Goal: Obtain resource: Download file/media

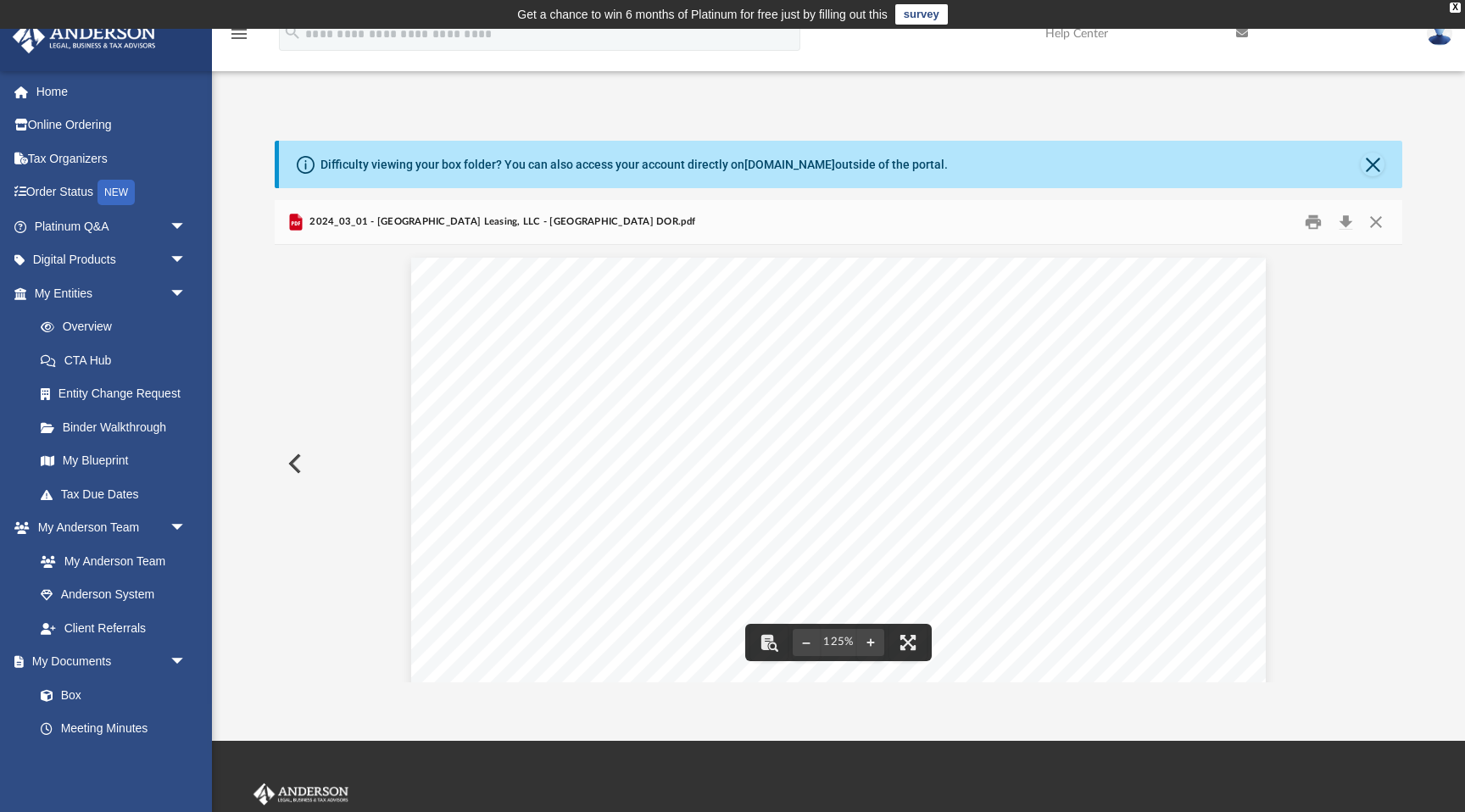
scroll to position [585, 0]
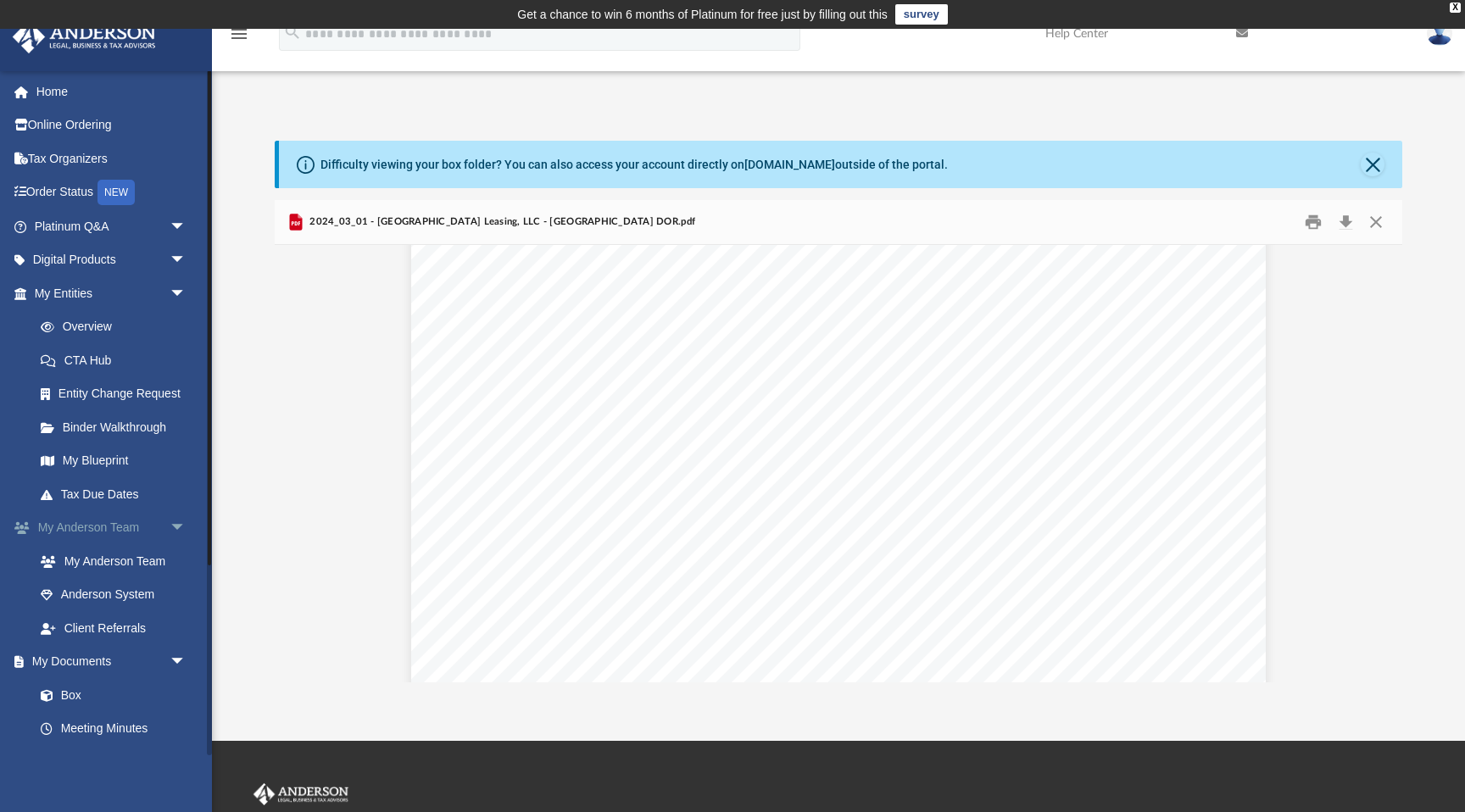
click at [181, 524] on span "arrow_drop_down" at bounding box center [186, 528] width 33 height 34
click at [69, 599] on link "Box" at bounding box center [118, 595] width 188 height 33
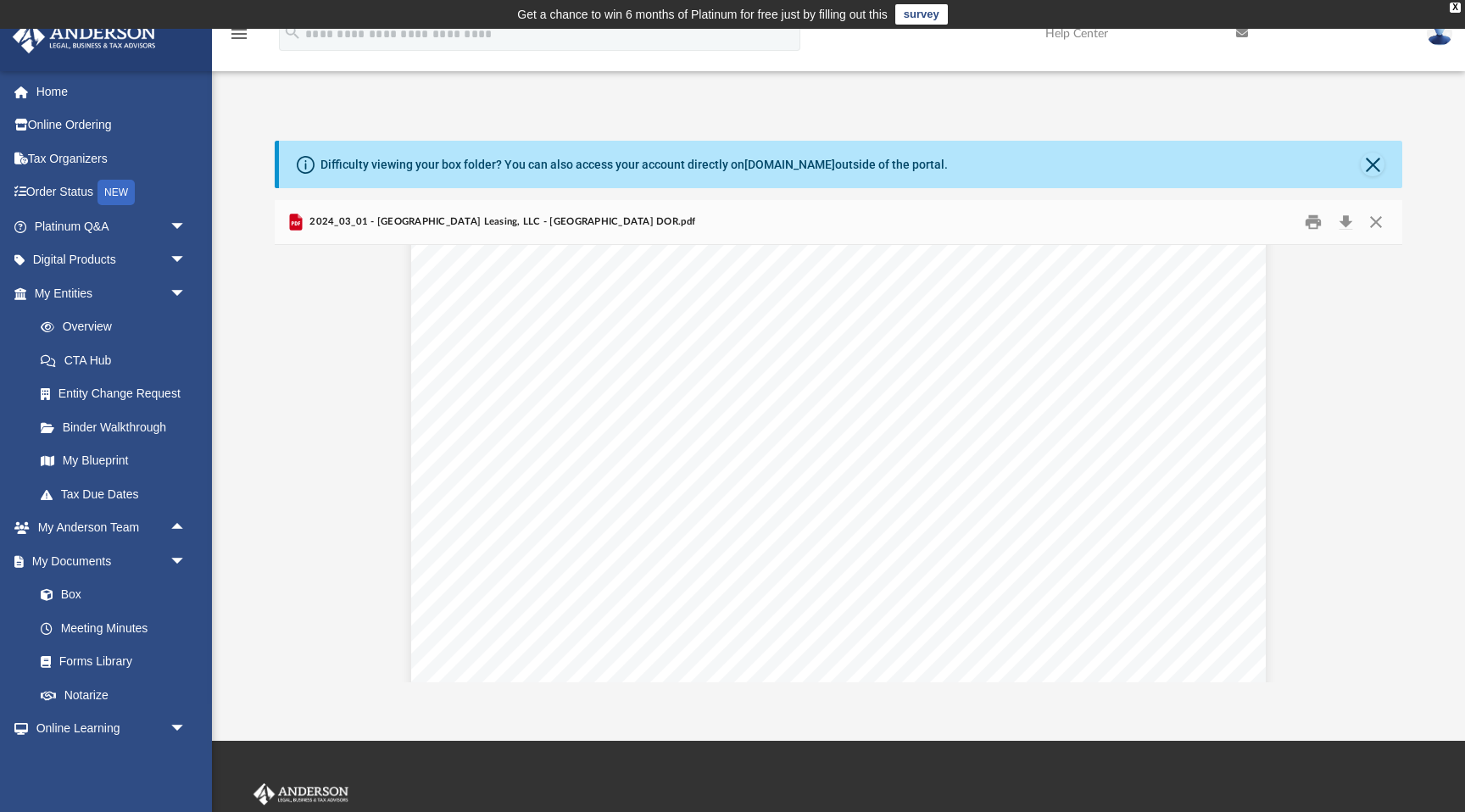
scroll to position [0, 0]
click at [1348, 226] on button "Download" at bounding box center [1345, 221] width 31 height 26
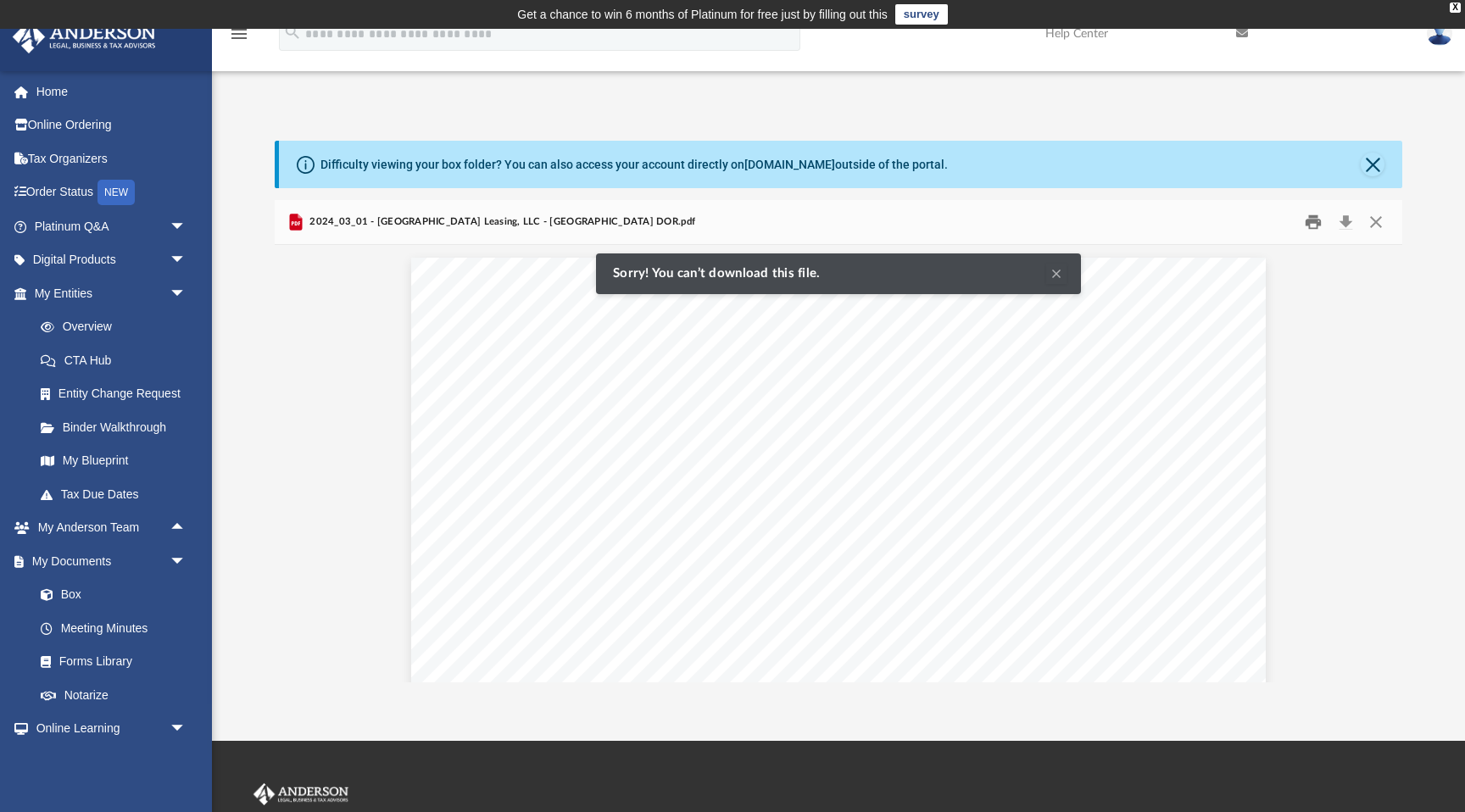
click at [1311, 223] on button "Print" at bounding box center [1313, 221] width 33 height 26
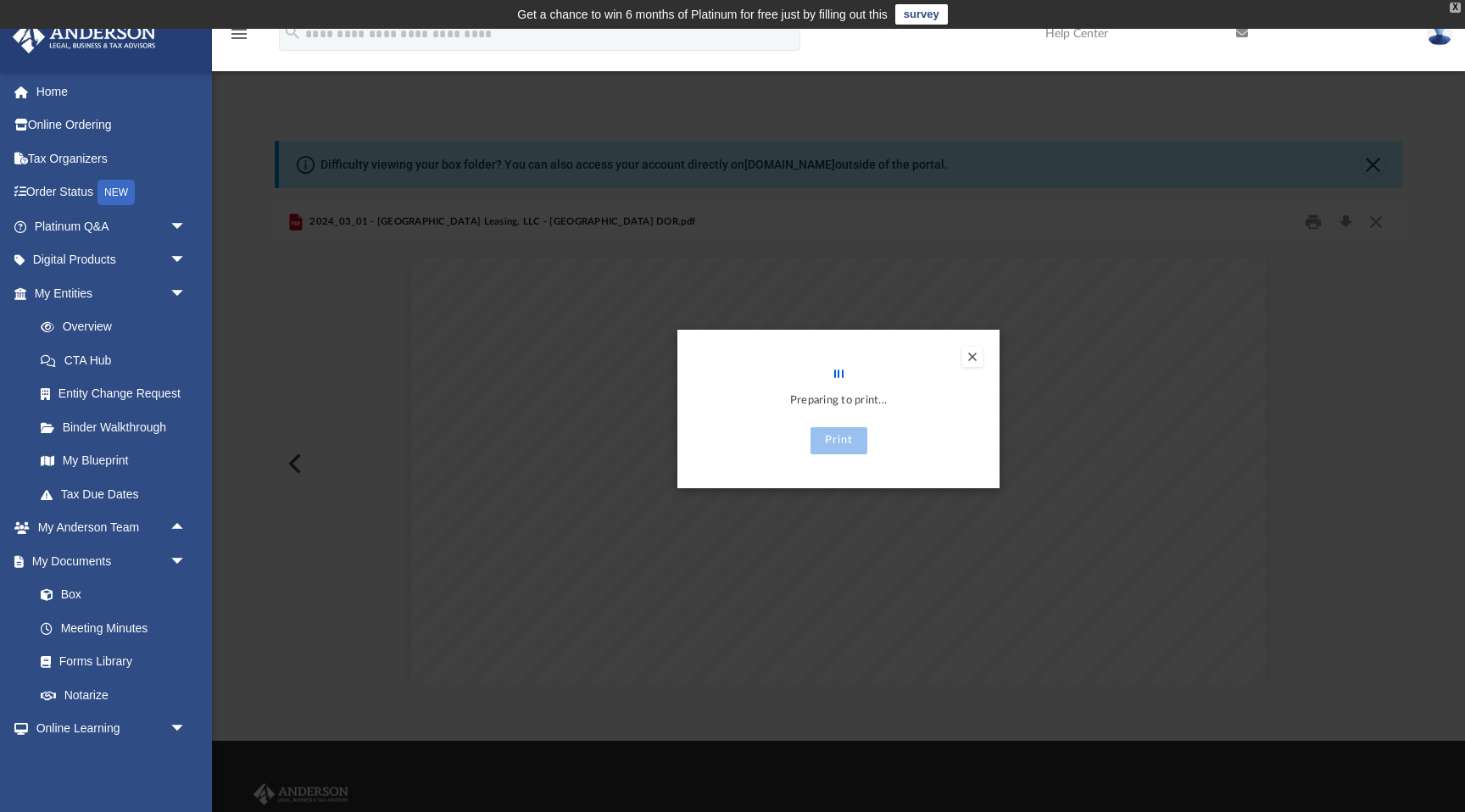
click at [1457, 5] on div "X" at bounding box center [1455, 7] width 11 height 10
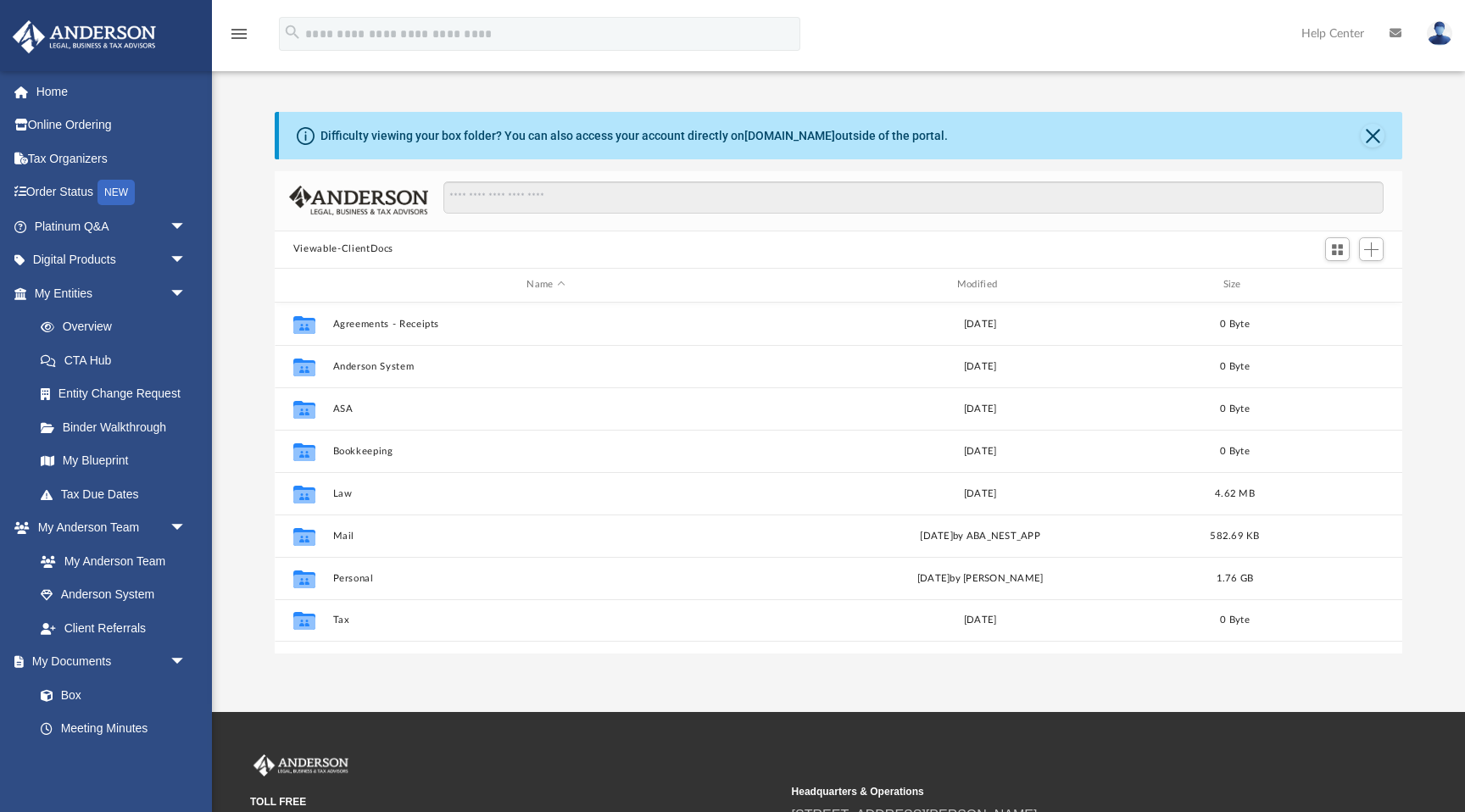
scroll to position [385, 1128]
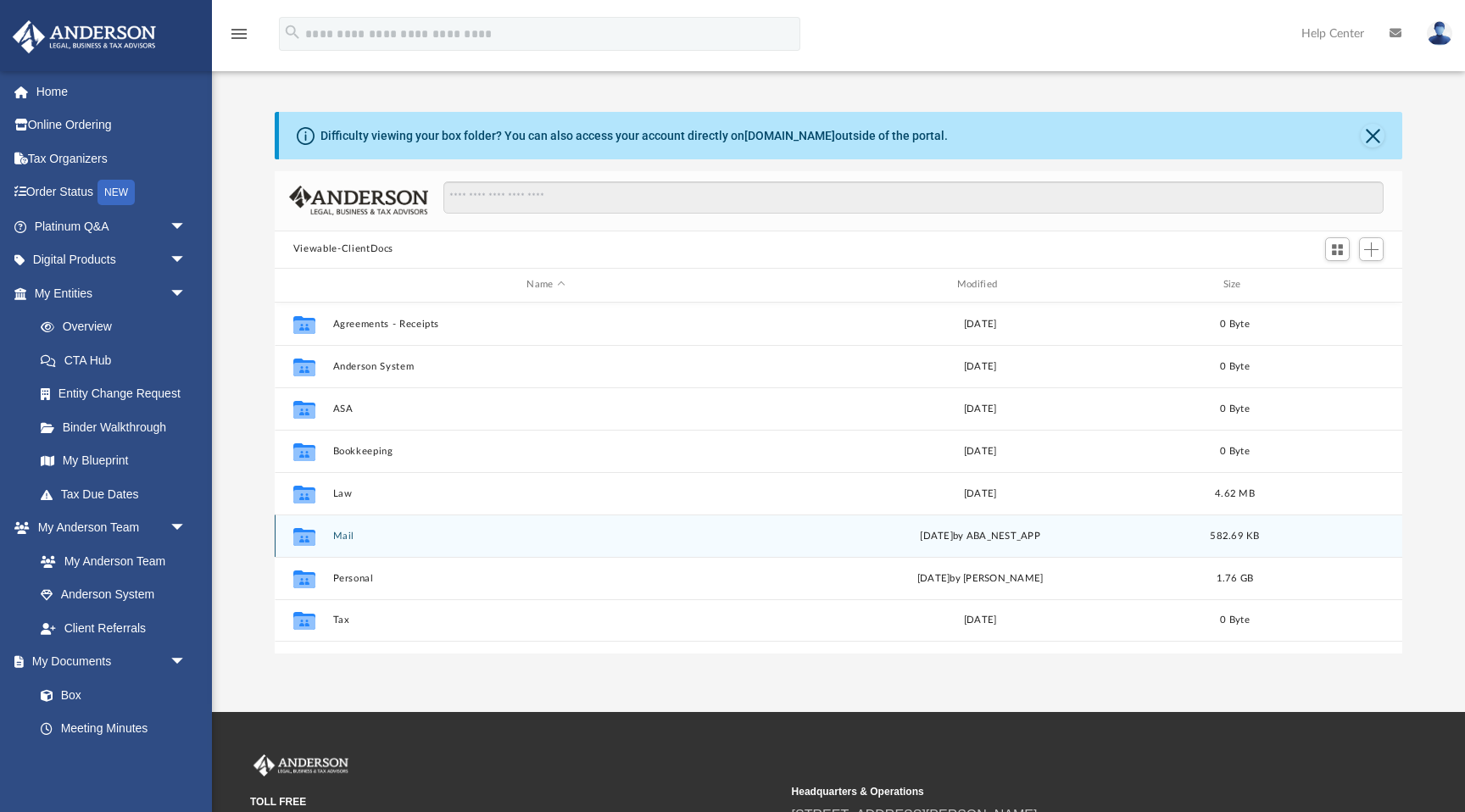
click at [344, 533] on button "Mail" at bounding box center [545, 536] width 427 height 11
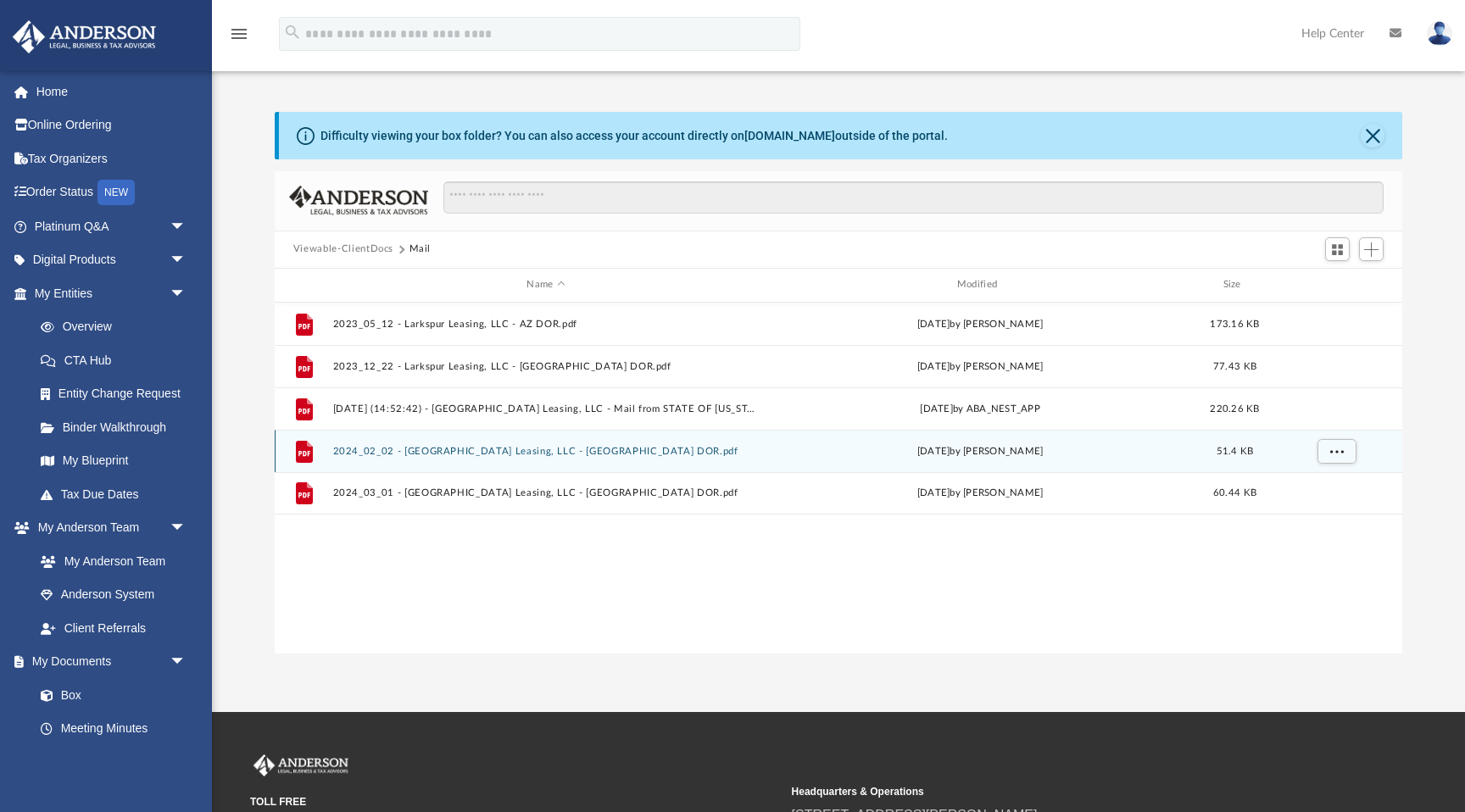
click at [505, 450] on button "2024_02_02 - [GEOGRAPHIC_DATA] Leasing, LLC - [GEOGRAPHIC_DATA] DOR.pdf" at bounding box center [545, 452] width 427 height 11
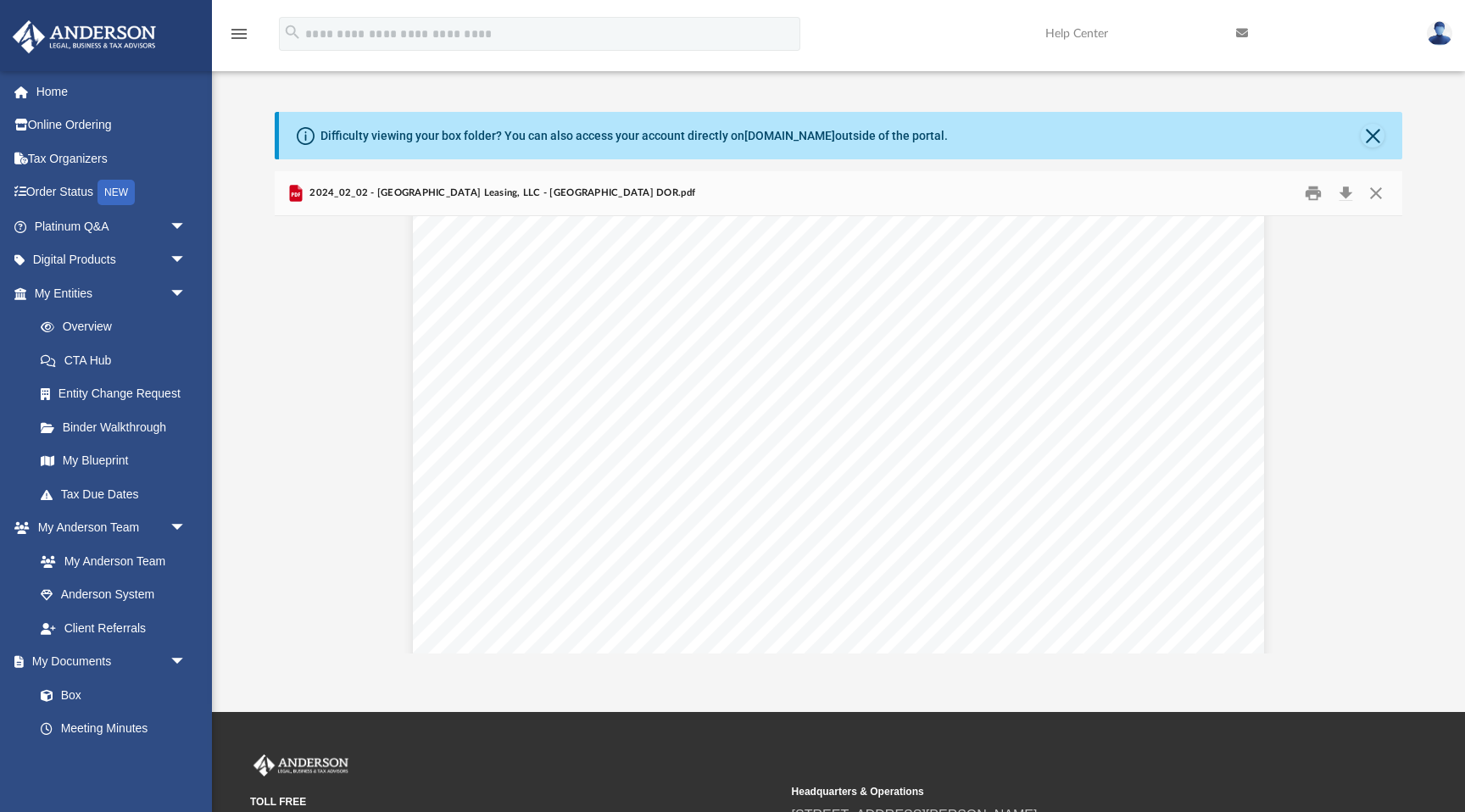
scroll to position [1198, 0]
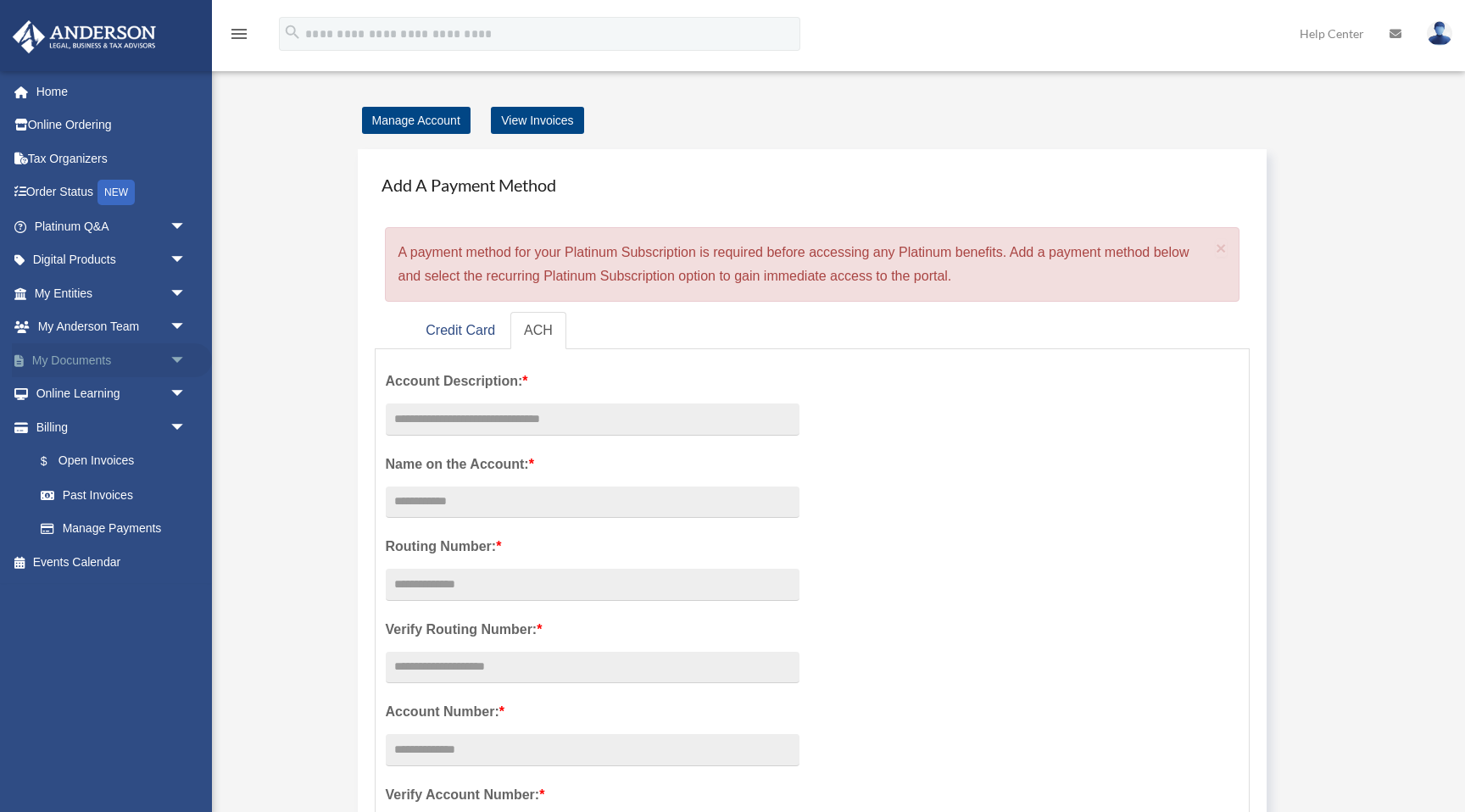
click at [178, 354] on span "arrow_drop_down" at bounding box center [186, 360] width 33 height 34
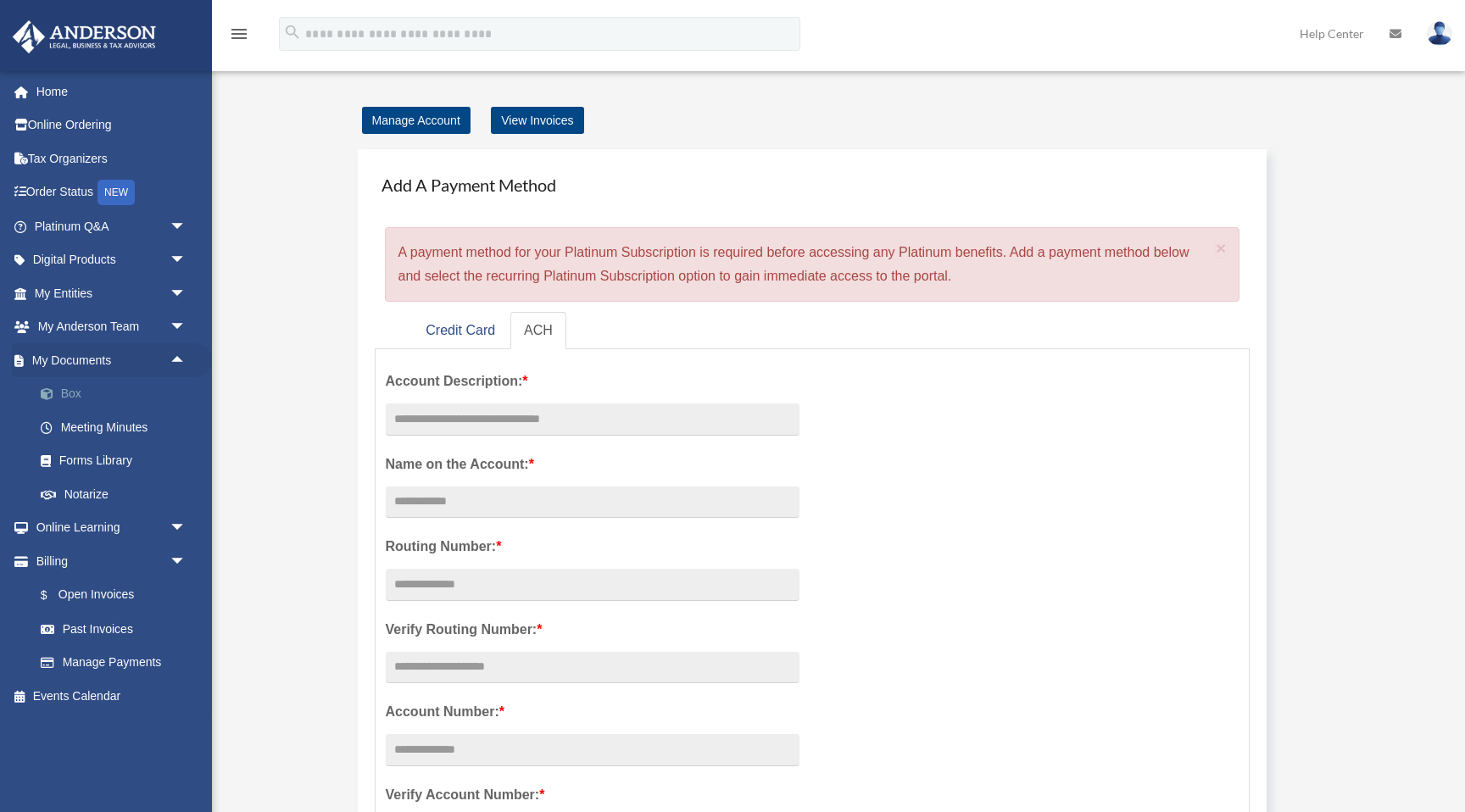
click at [83, 398] on link "Box" at bounding box center [118, 394] width 188 height 33
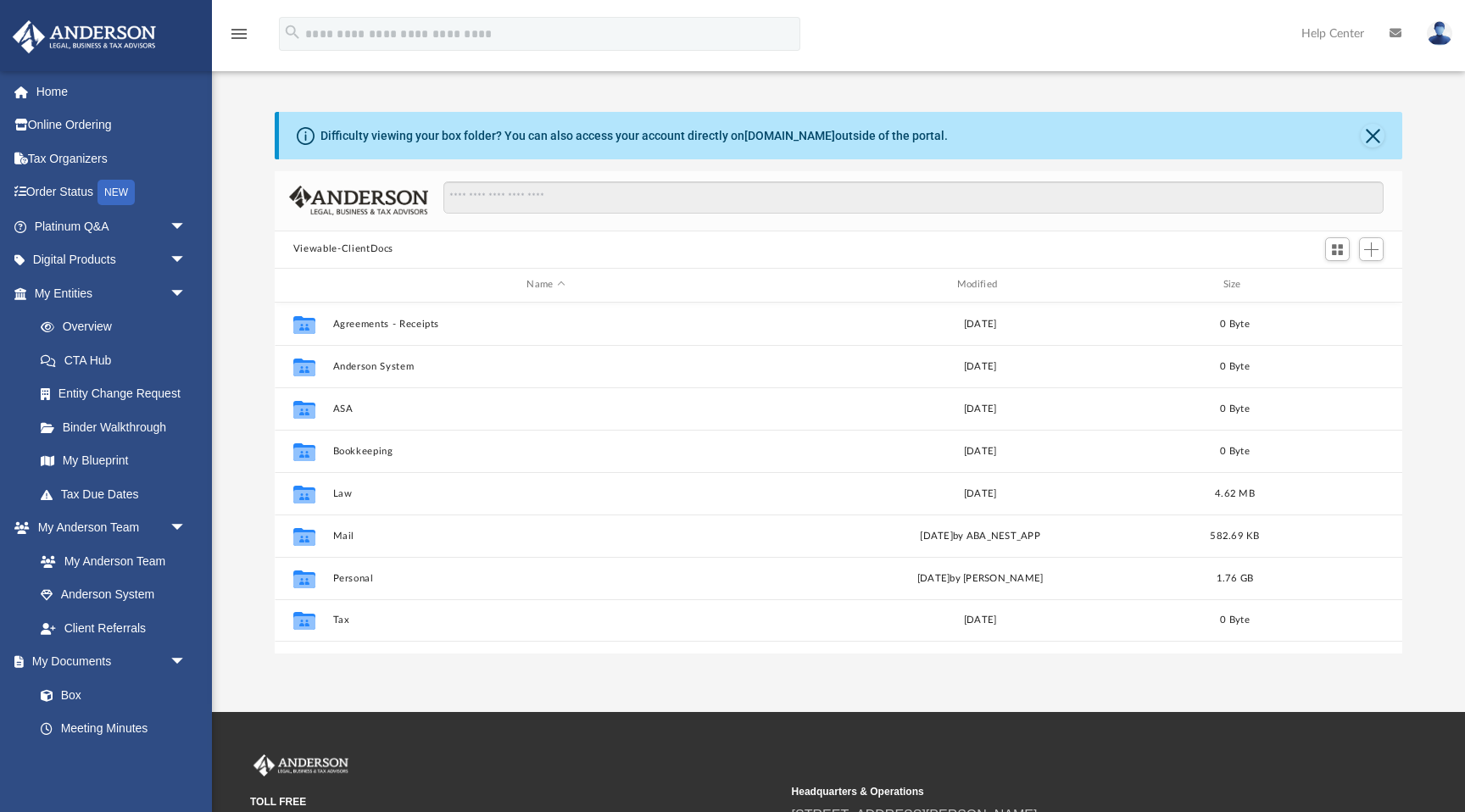
scroll to position [385, 1128]
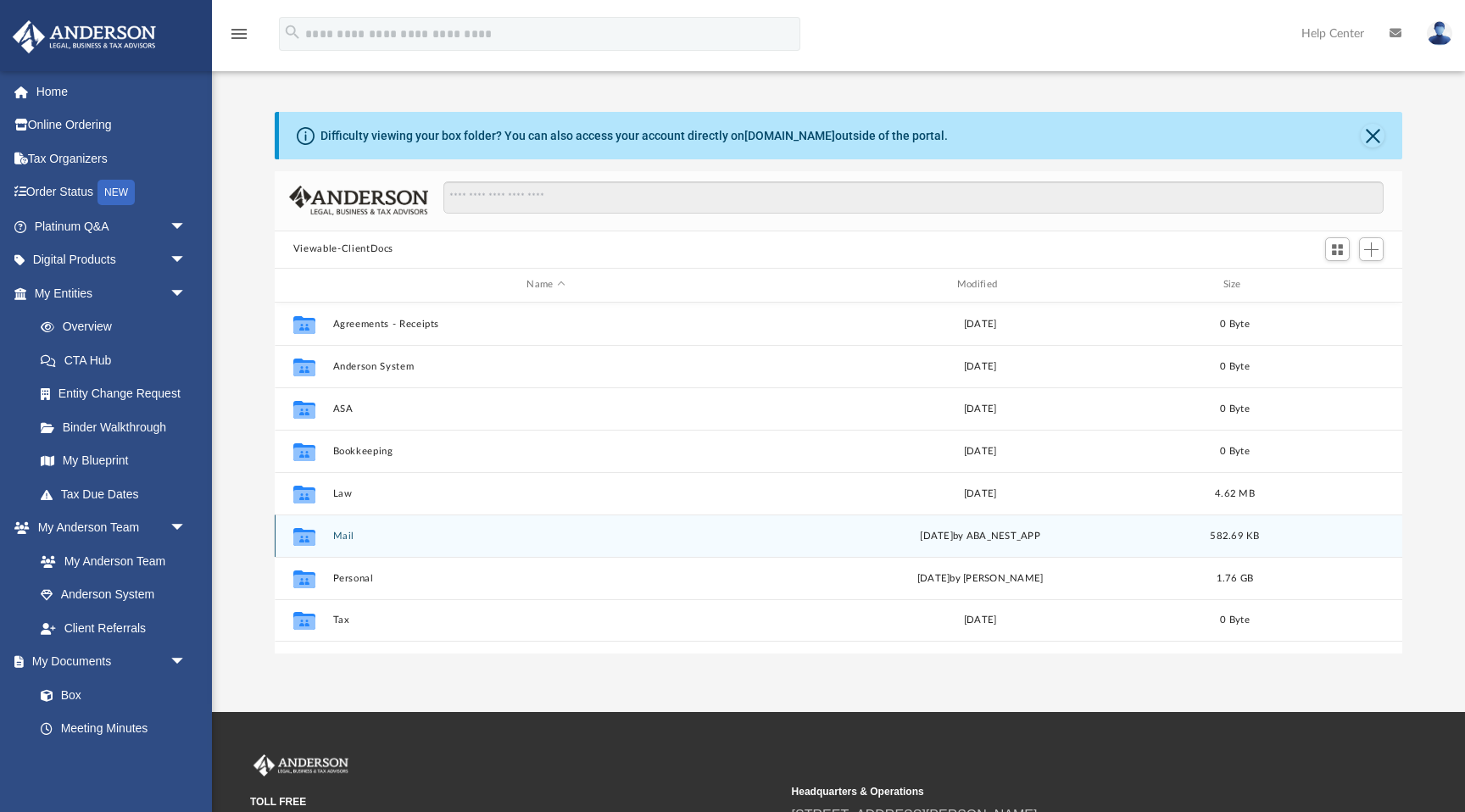
click at [348, 531] on button "Mail" at bounding box center [545, 536] width 427 height 11
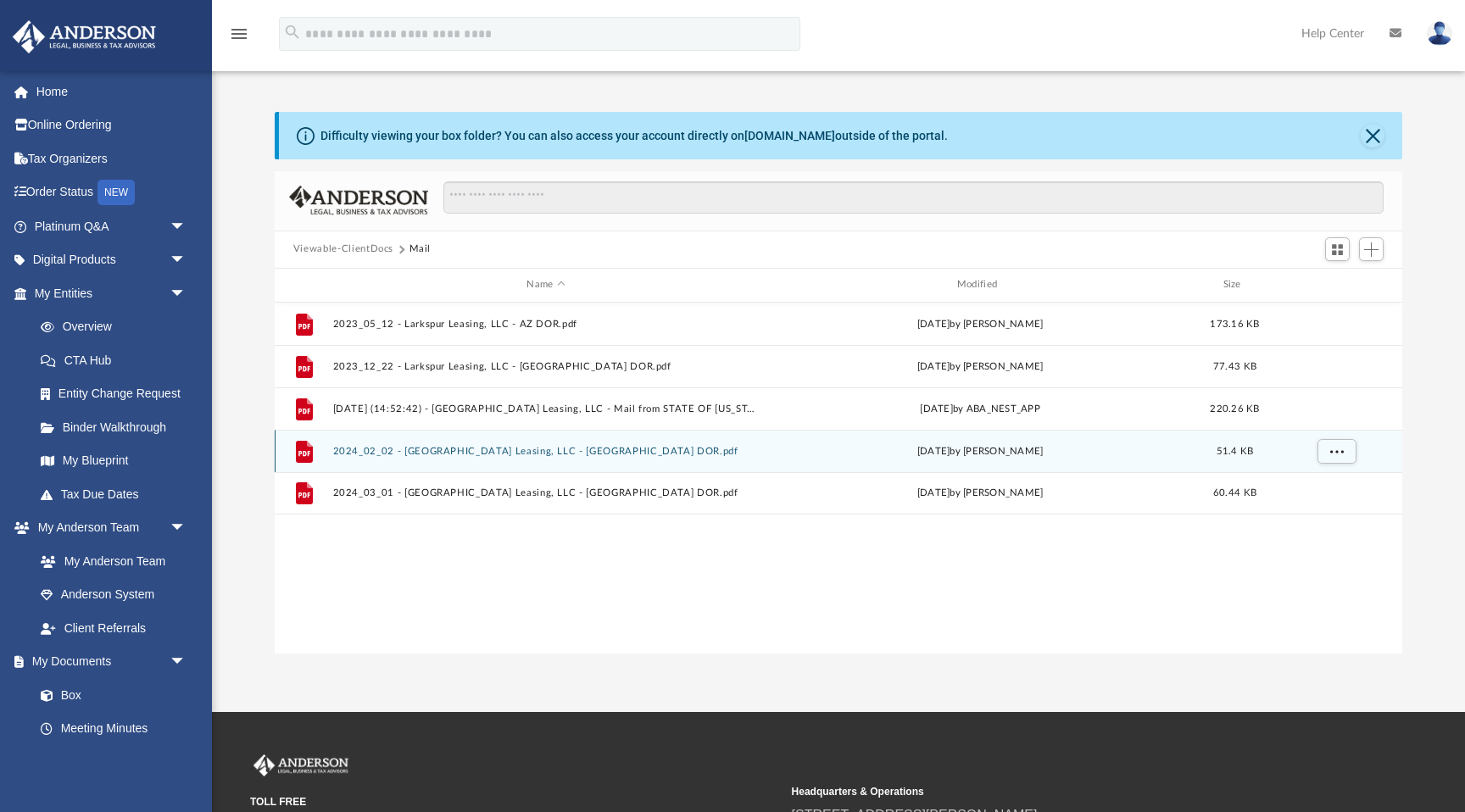
click at [477, 452] on button "2024_02_02 - [GEOGRAPHIC_DATA] Leasing, LLC - [GEOGRAPHIC_DATA] DOR.pdf" at bounding box center [545, 452] width 427 height 11
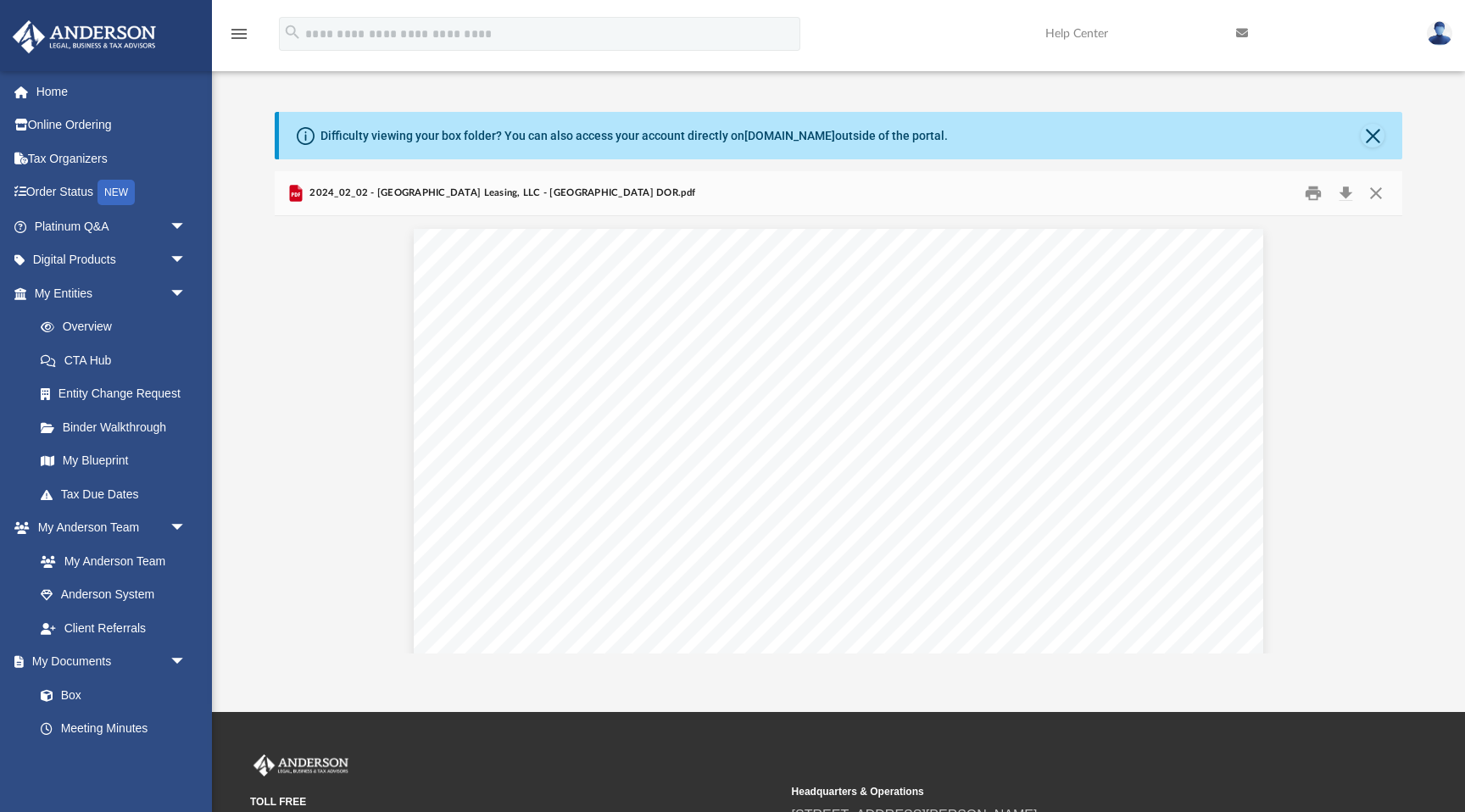
scroll to position [1134, 0]
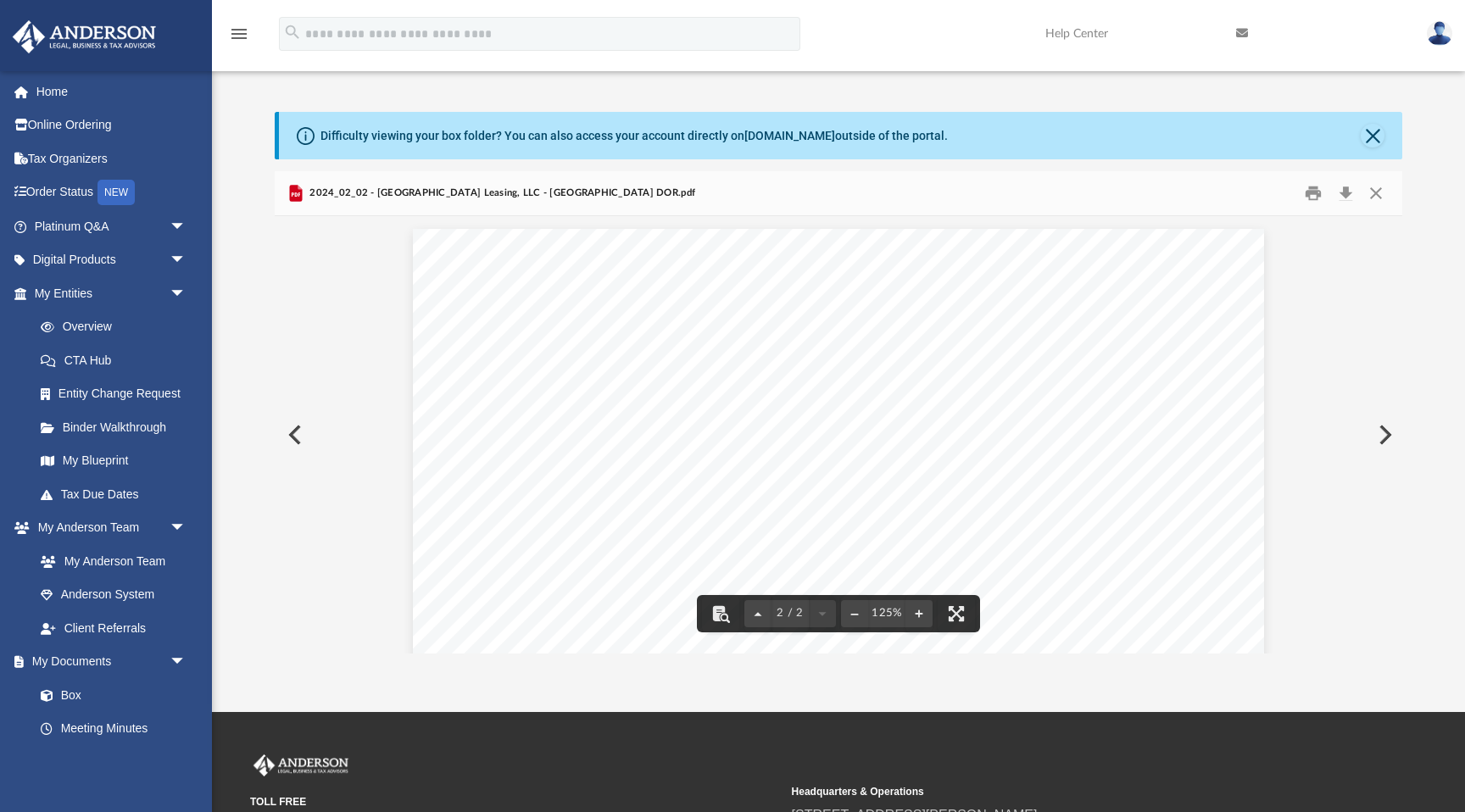
click at [299, 426] on button "Preview" at bounding box center [293, 434] width 37 height 47
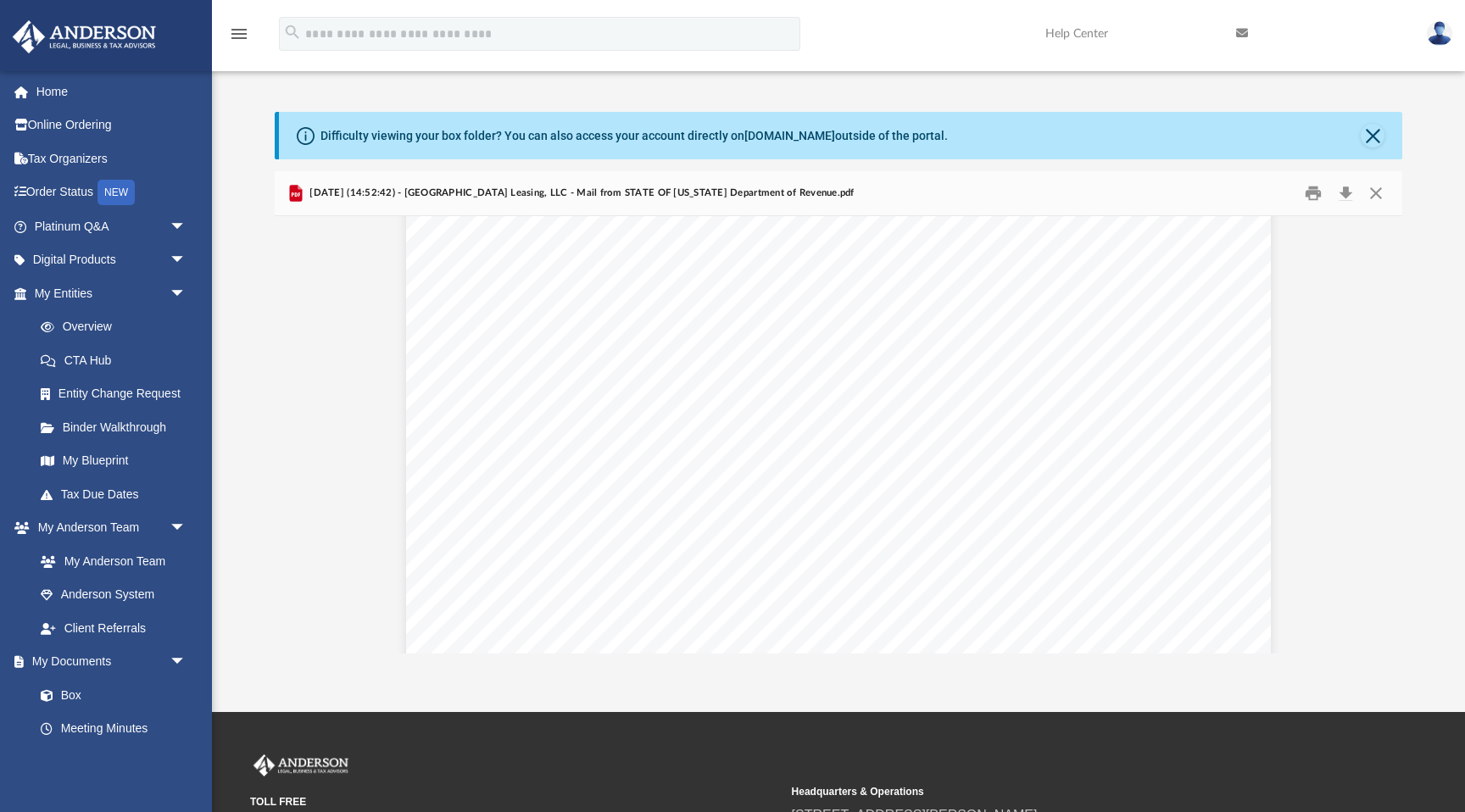
scroll to position [0, 0]
click at [1315, 197] on button "Print" at bounding box center [1313, 192] width 33 height 26
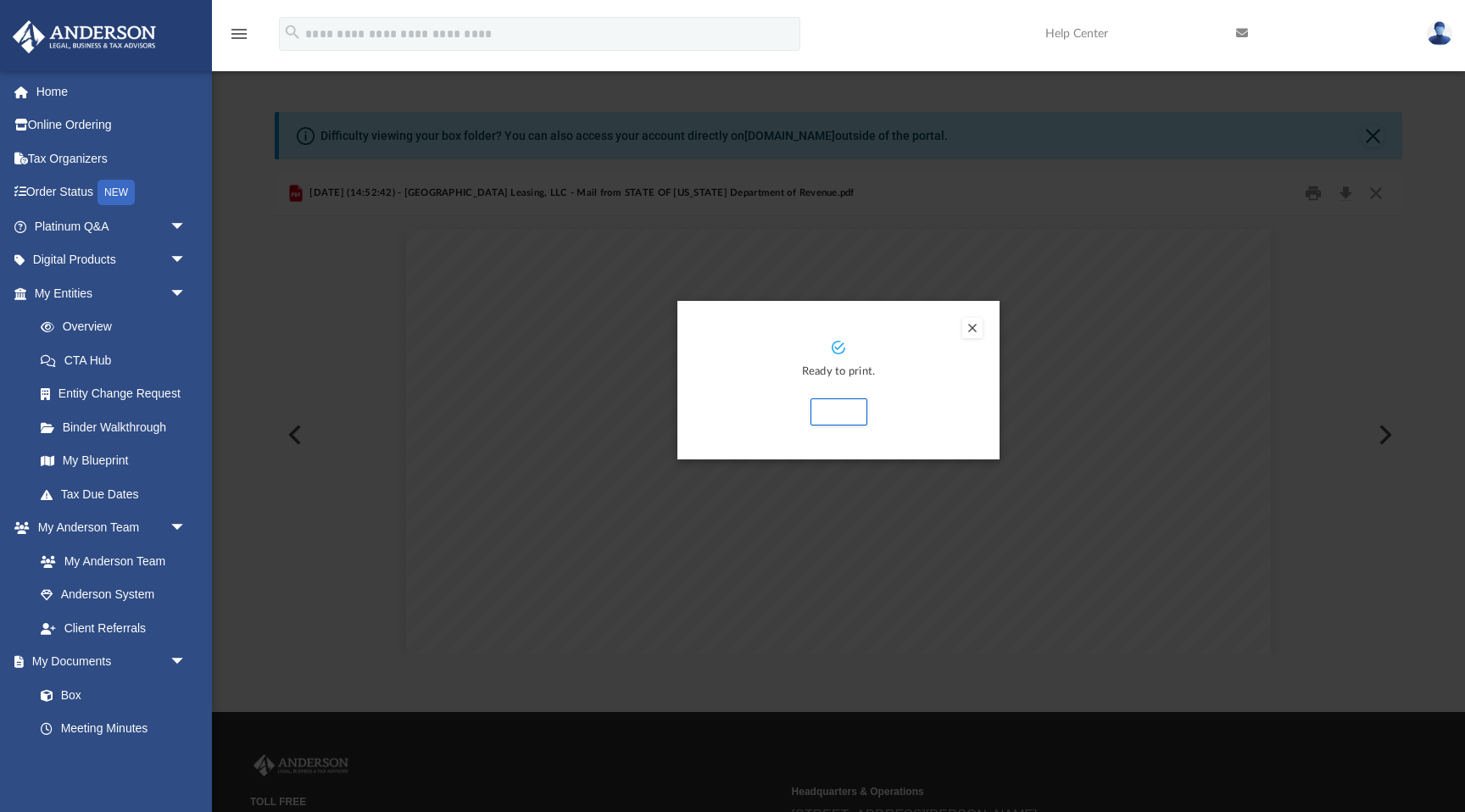
click at [981, 332] on button "Preview" at bounding box center [972, 328] width 20 height 20
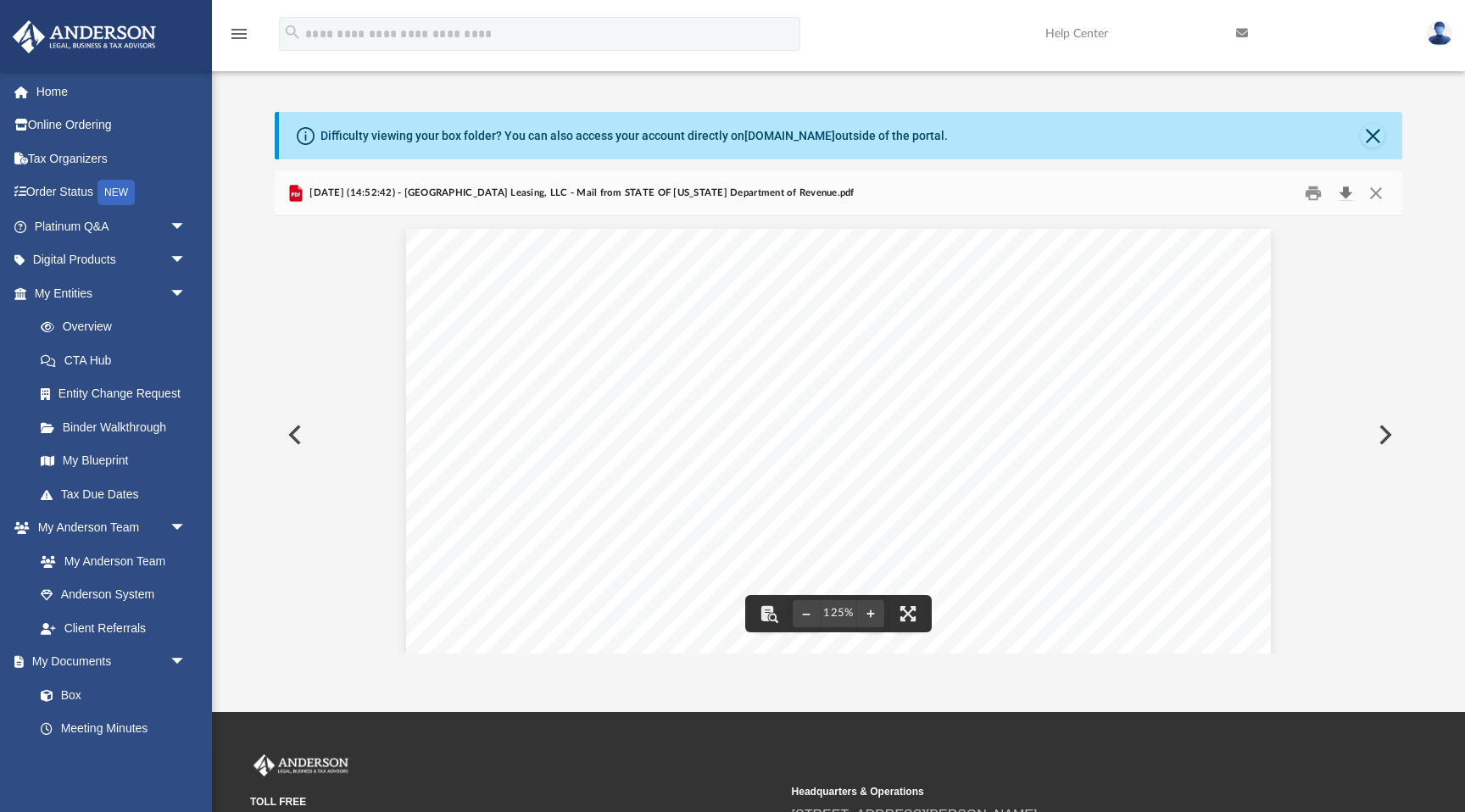
click at [1338, 191] on button "Download" at bounding box center [1345, 192] width 31 height 26
click at [1387, 430] on button "Preview" at bounding box center [1383, 434] width 37 height 47
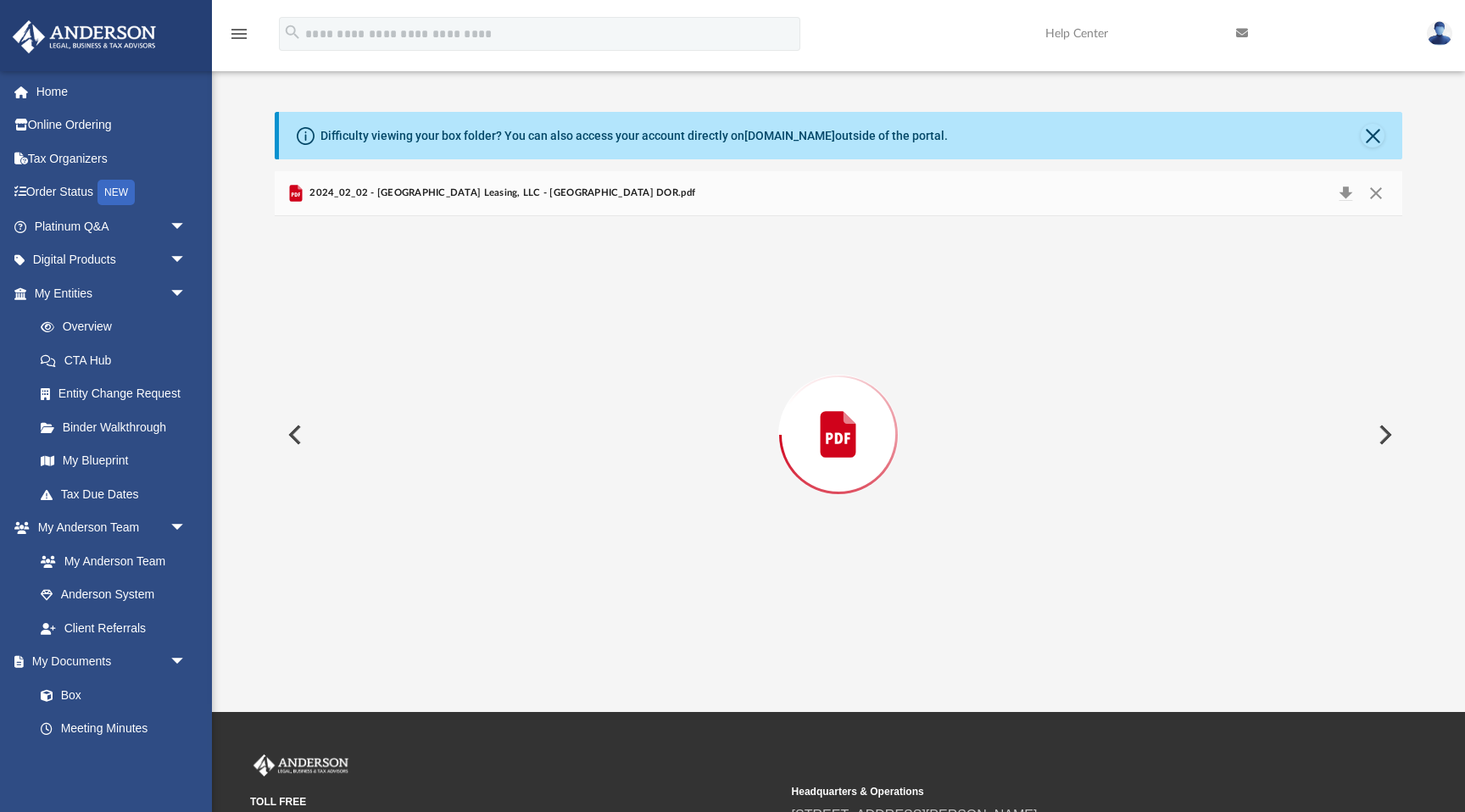
scroll to position [1134, 0]
click at [1387, 430] on button "Preview" at bounding box center [1383, 434] width 37 height 47
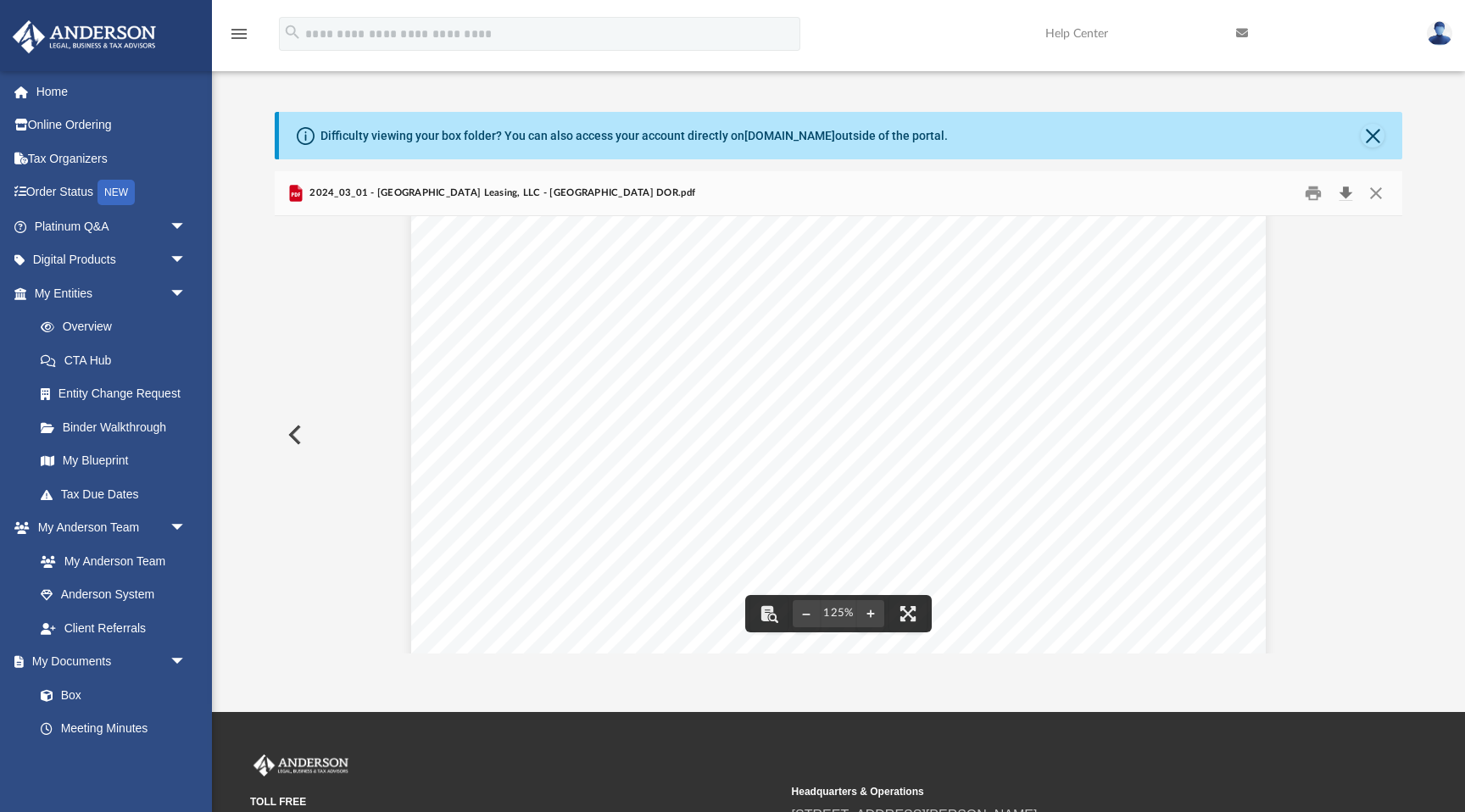
click at [1346, 194] on button "Download" at bounding box center [1345, 192] width 31 height 26
